Goal: Transaction & Acquisition: Purchase product/service

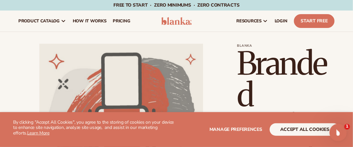
click at [338, 129] on icon "Open Intercom Messenger" at bounding box center [337, 131] width 5 height 5
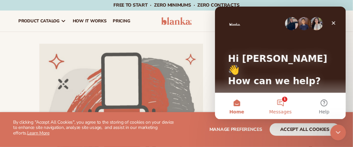
click at [286, 99] on button "1 Messages" at bounding box center [280, 105] width 44 height 26
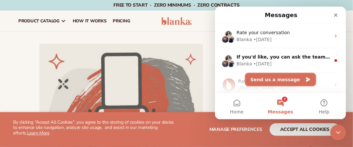
click at [269, 80] on button "Send us a message" at bounding box center [280, 78] width 71 height 13
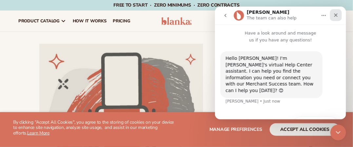
click at [336, 15] on icon "Close" at bounding box center [336, 15] width 4 height 4
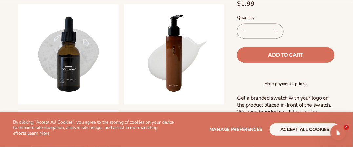
scroll to position [316, 0]
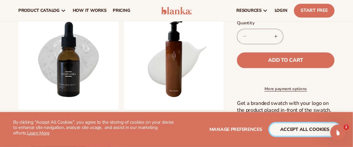
click at [287, 126] on button "accept all cookies" at bounding box center [305, 129] width 70 height 12
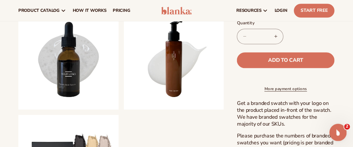
click at [336, 131] on icon "Open Intercom Messenger" at bounding box center [337, 131] width 11 height 11
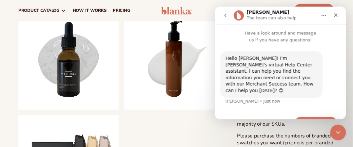
click at [304, 116] on button "Ask a question" at bounding box center [316, 122] width 44 height 13
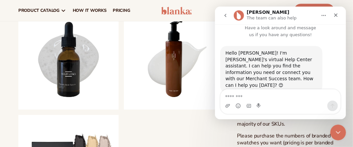
scroll to position [29, 0]
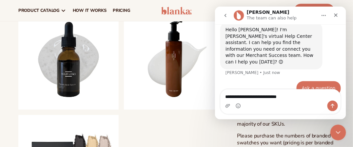
type textarea "**********"
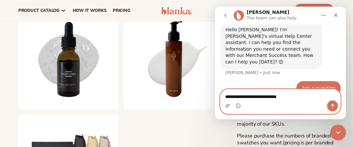
click at [331, 106] on icon "Send a message…" at bounding box center [332, 105] width 5 height 5
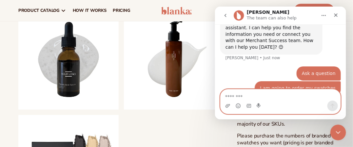
scroll to position [65, 0]
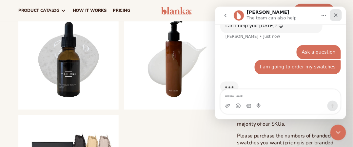
click at [337, 14] on icon "Close" at bounding box center [335, 14] width 5 height 5
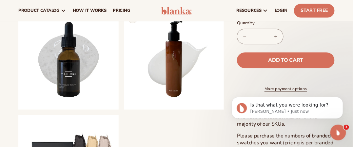
scroll to position [0, 0]
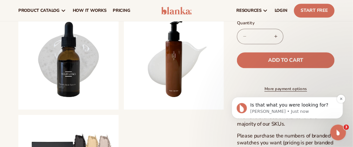
click at [242, 107] on img "message notification from Lee, Just now. Is that what you were looking for?" at bounding box center [241, 107] width 10 height 10
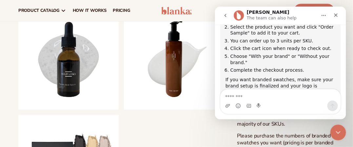
scroll to position [161, 0]
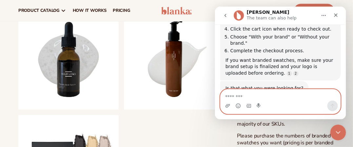
click at [235, 98] on textarea "Message…" at bounding box center [280, 94] width 120 height 11
type textarea "******"
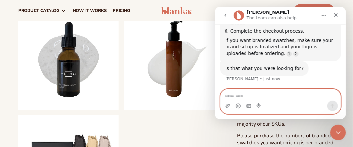
scroll to position [201, 0]
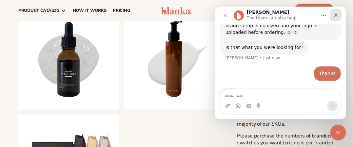
click at [335, 16] on icon "Close" at bounding box center [336, 15] width 4 height 4
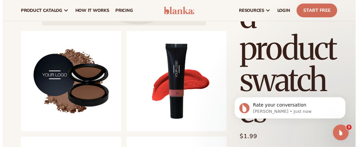
scroll to position [185, 0]
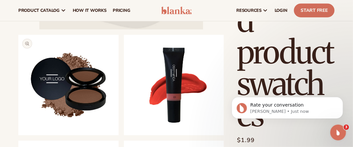
click at [18, 135] on button "Open media 2 in modal" at bounding box center [18, 135] width 0 height 0
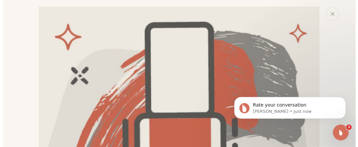
scroll to position [293, 0]
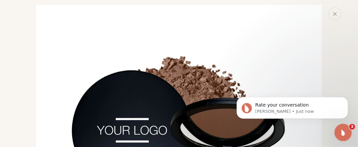
click at [344, 130] on icon "Open Intercom Messenger" at bounding box center [342, 131] width 11 height 11
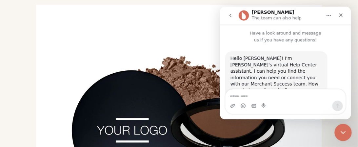
scroll to position [1, 0]
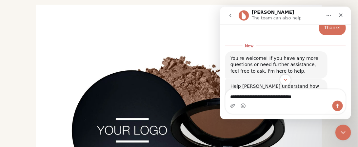
type textarea "**********"
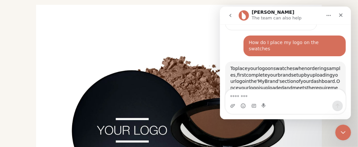
scroll to position [339, 0]
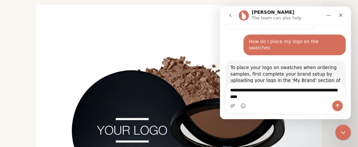
click at [249, 95] on textarea "**********" at bounding box center [285, 91] width 120 height 18
type textarea "**********"
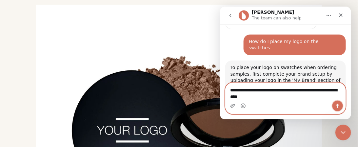
click at [338, 107] on icon "Send a message…" at bounding box center [337, 105] width 5 height 5
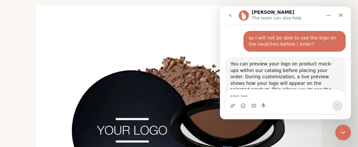
scroll to position [465, 0]
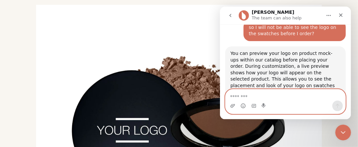
drag, startPoint x: 238, startPoint y: 92, endPoint x: 322, endPoint y: 98, distance: 84.2
click at [322, 98] on textarea "Message…" at bounding box center [285, 94] width 120 height 11
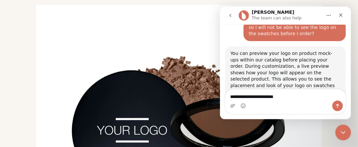
drag, startPoint x: 256, startPoint y: 96, endPoint x: 316, endPoint y: 105, distance: 60.1
click at [316, 105] on div "Intercom messenger" at bounding box center [285, 105] width 120 height 10
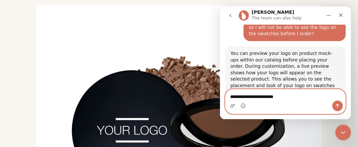
click at [255, 97] on textarea "**********" at bounding box center [285, 94] width 120 height 11
type textarea "**********"
click at [337, 105] on icon "Send a message…" at bounding box center [337, 105] width 5 height 5
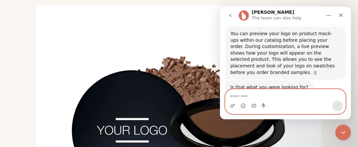
scroll to position [505, 0]
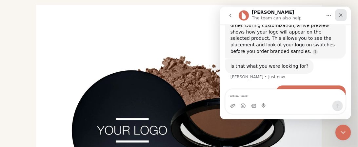
click at [343, 12] on icon "Close" at bounding box center [340, 14] width 5 height 5
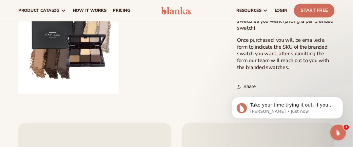
scroll to position [436, 0]
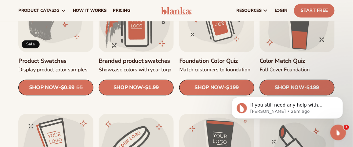
scroll to position [385, 0]
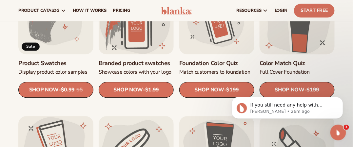
click at [294, 59] on link "Color Match Quiz" at bounding box center [297, 63] width 75 height 8
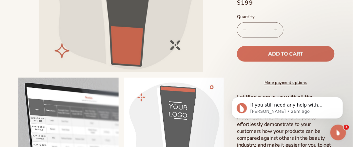
scroll to position [160, 0]
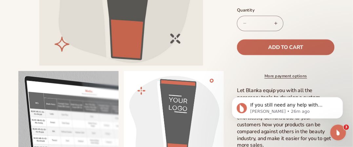
click at [274, 45] on span "Add to cart" at bounding box center [286, 47] width 35 height 5
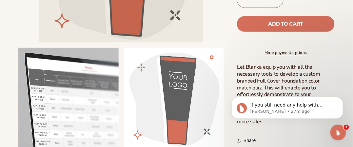
scroll to position [186, 0]
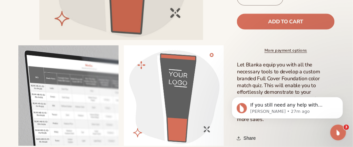
click at [350, 51] on div "Skip to product information Open media 1 in modal Open media 2 in modal Open me…" at bounding box center [176, 1] width 353 height 287
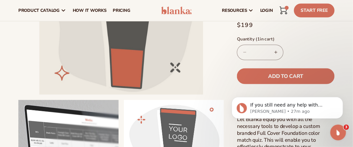
scroll to position [128, 0]
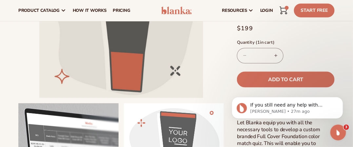
click at [244, 57] on button "Decrease quantity for Color Match Quiz" at bounding box center [244, 55] width 15 height 15
drag, startPoint x: 244, startPoint y: 57, endPoint x: 241, endPoint y: 55, distance: 3.7
click at [241, 55] on button "Decrease quantity for Color Match Quiz" at bounding box center [244, 55] width 15 height 15
click at [245, 56] on button "Decrease quantity for Color Match Quiz" at bounding box center [244, 55] width 15 height 15
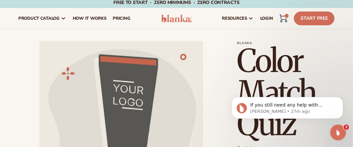
scroll to position [0, 0]
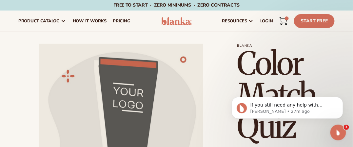
click at [284, 19] on icon at bounding box center [284, 21] width 8 height 8
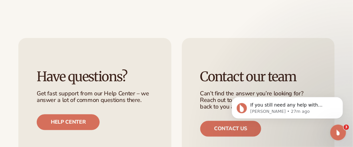
scroll to position [246, 0]
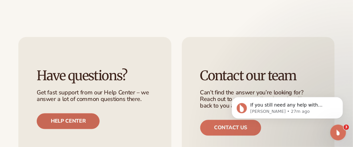
click at [79, 113] on link "Help center" at bounding box center [68, 121] width 63 height 16
